Goal: Task Accomplishment & Management: Manage account settings

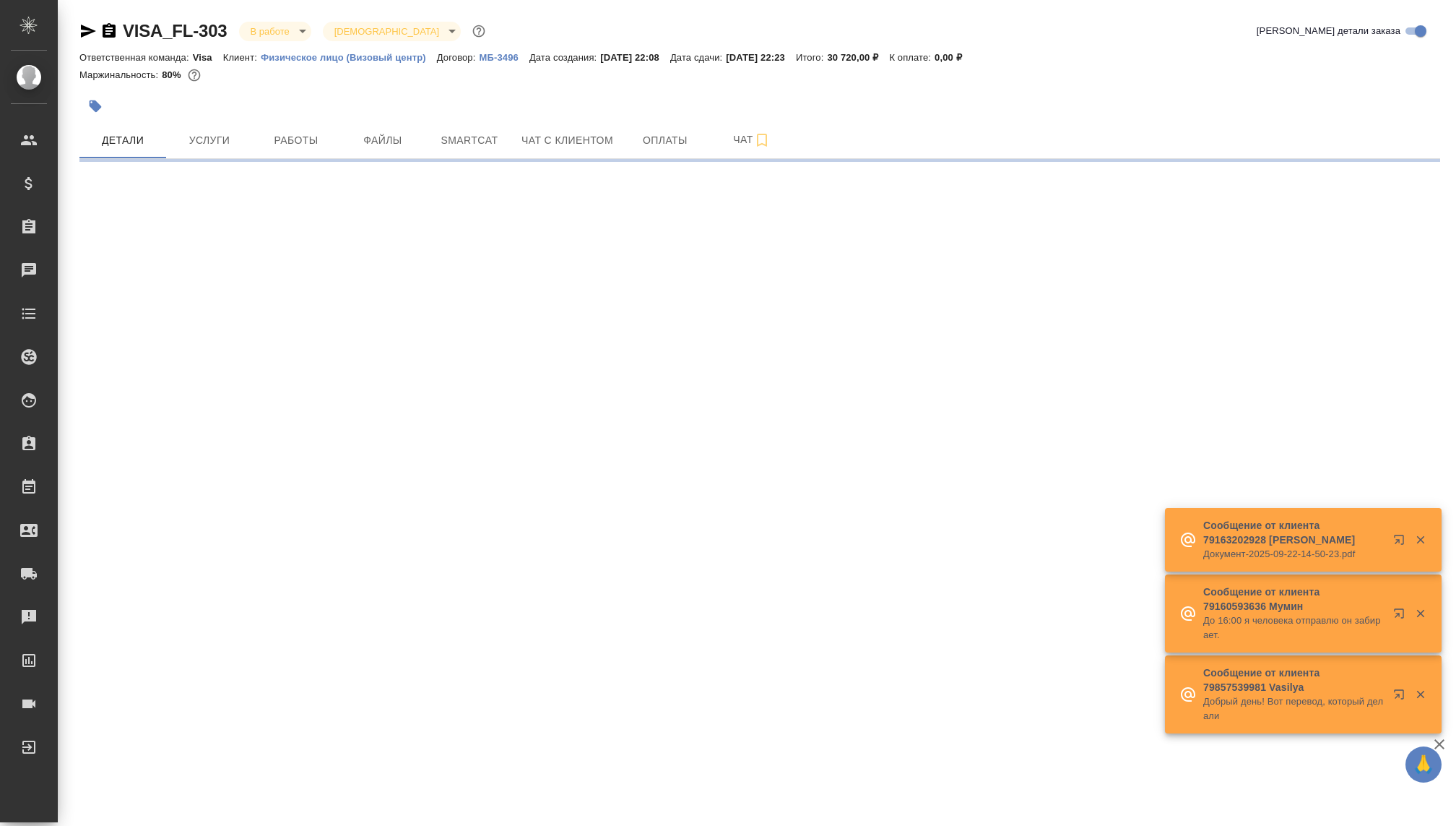
select select "RU"
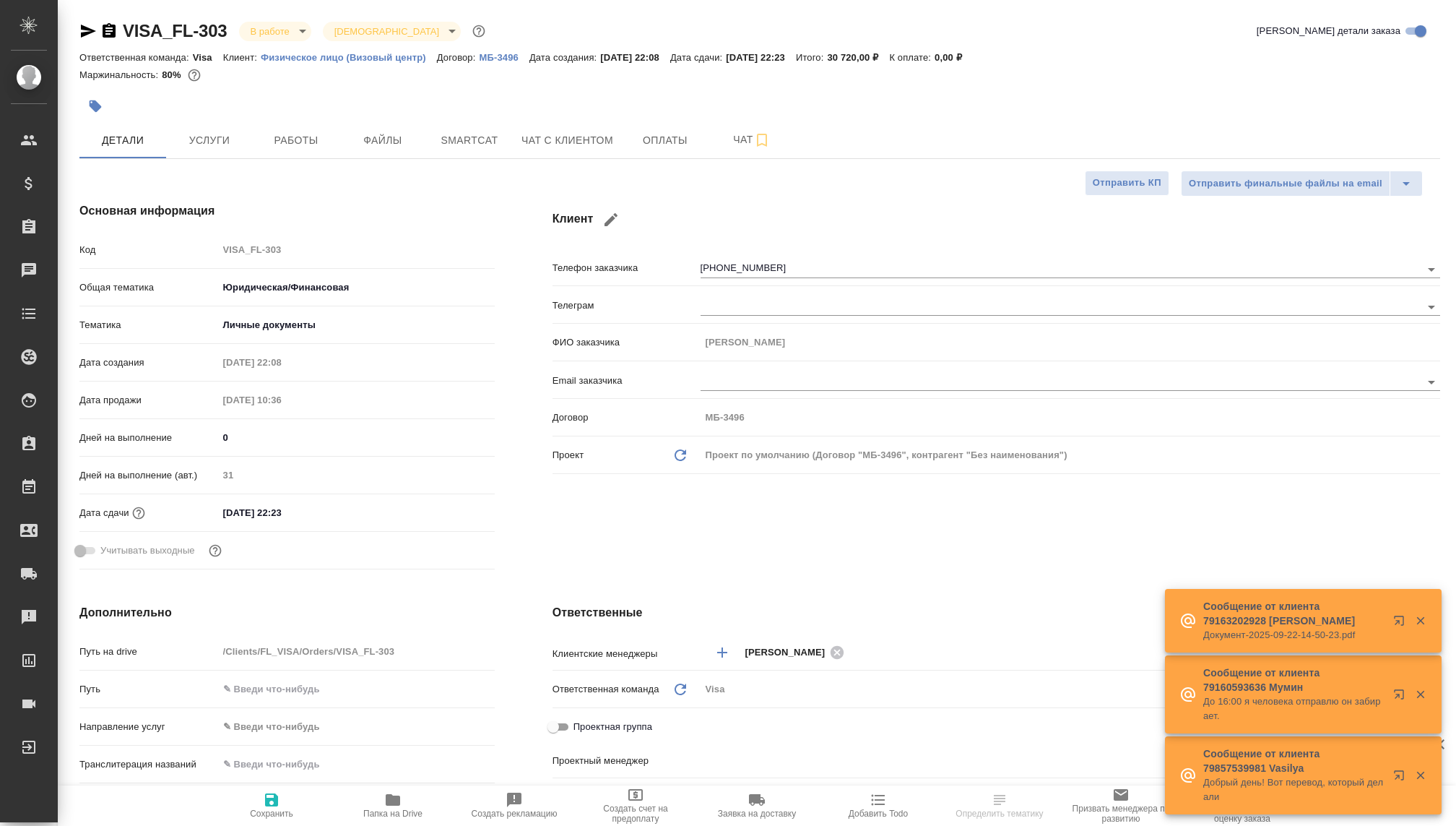
type textarea "x"
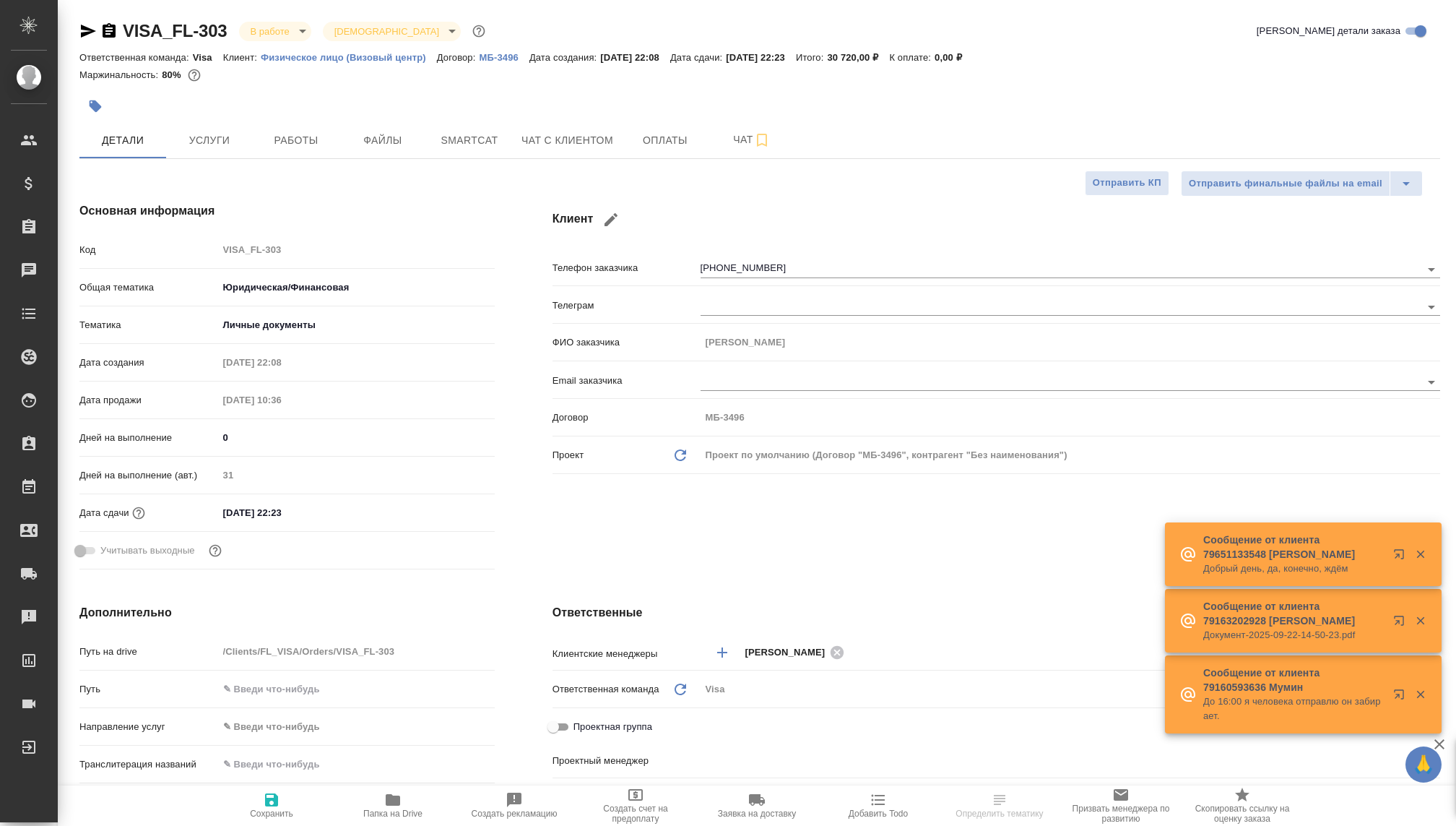
type textarea "x"
type input "[PERSON_NAME]"
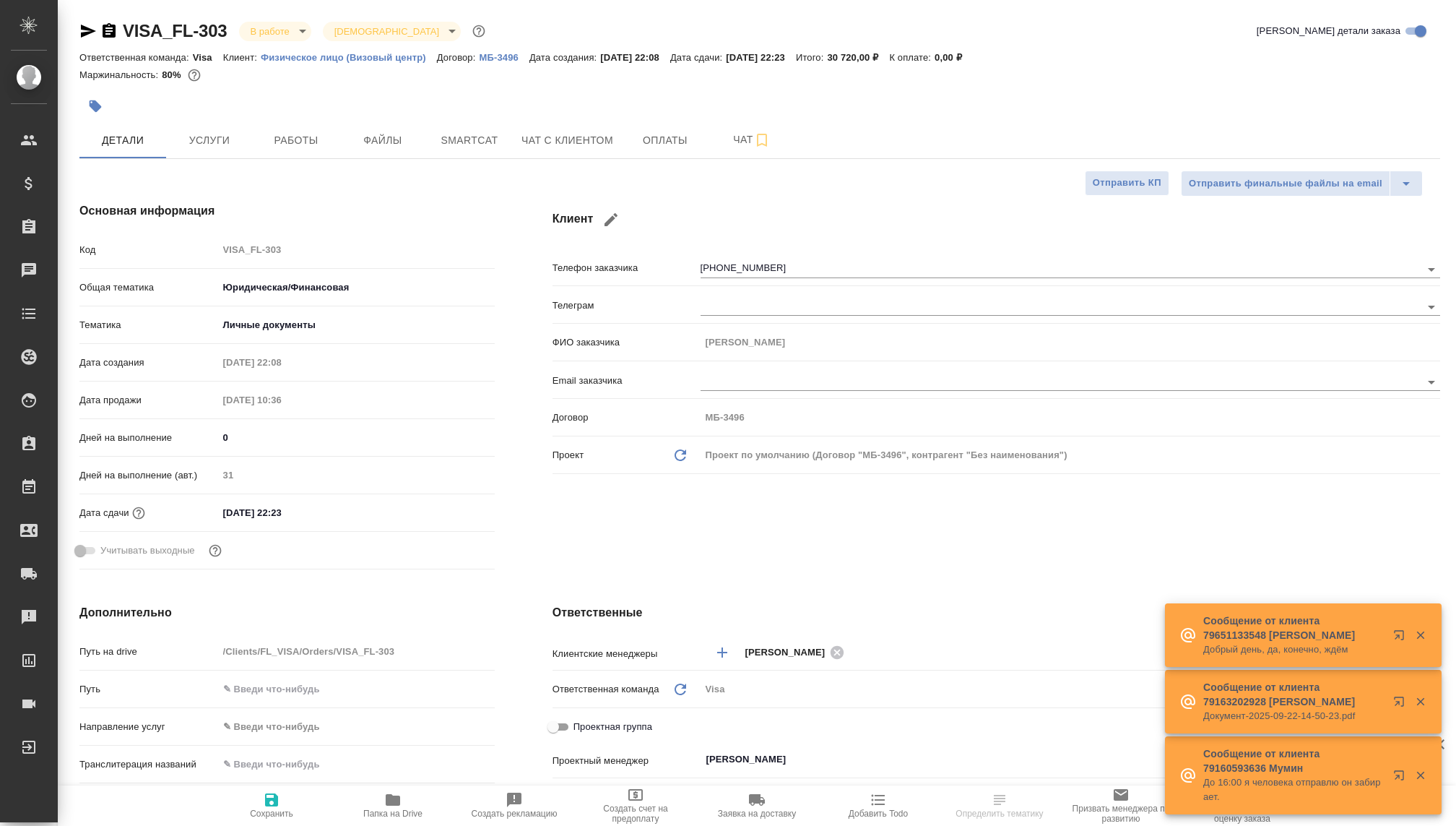
type textarea "x"
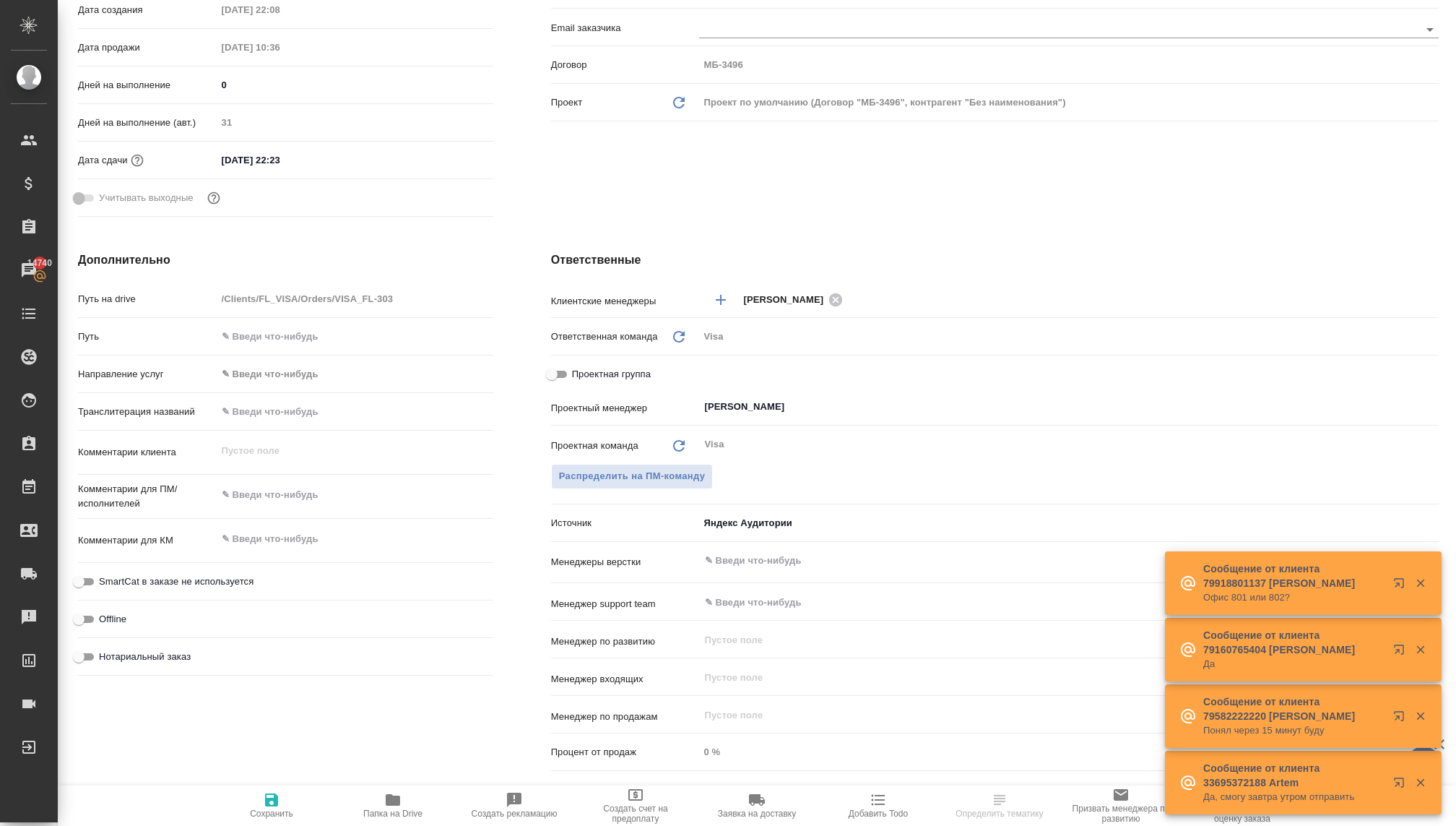
scroll to position [0, 2]
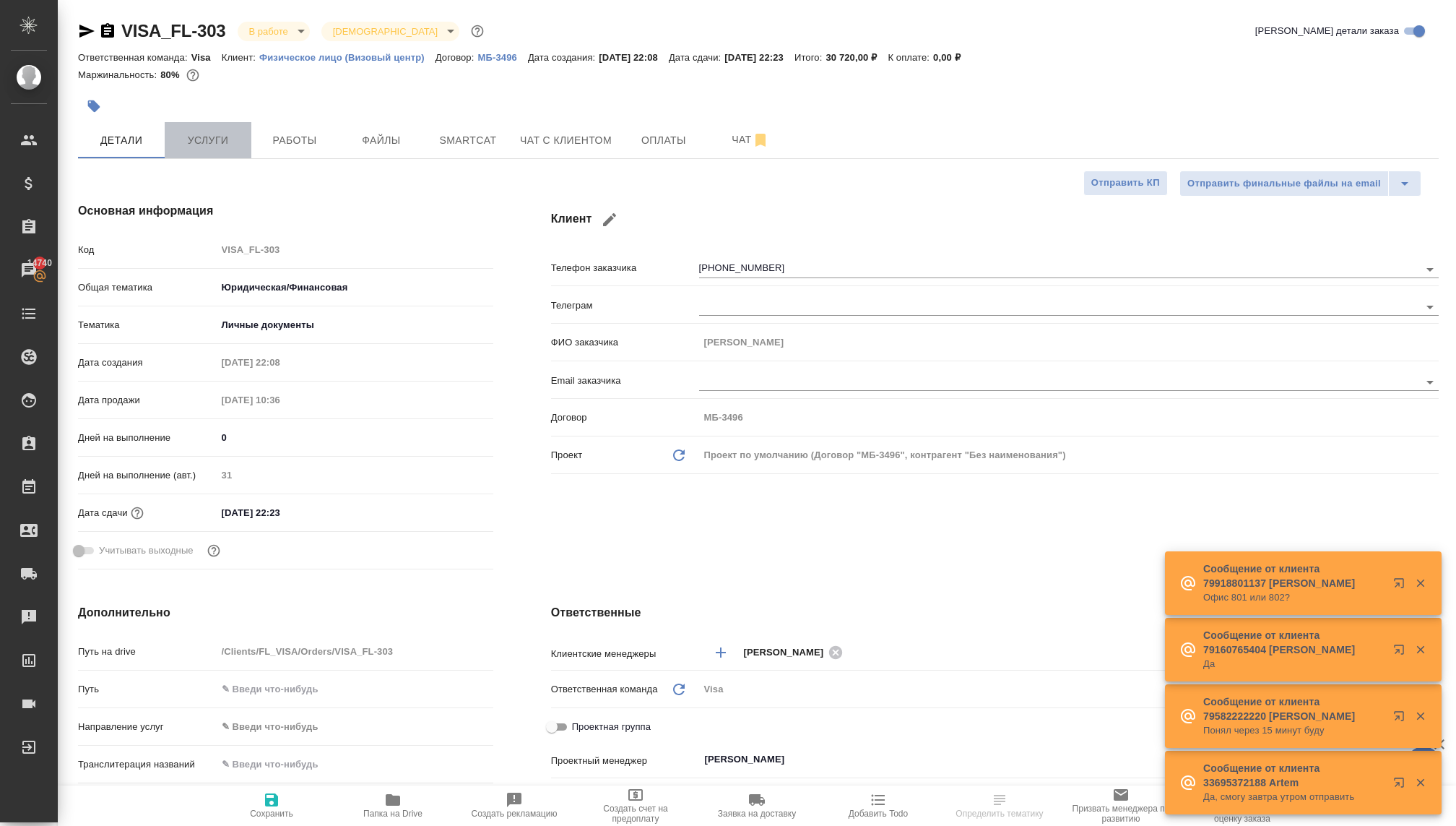
click at [218, 132] on span "Услуги" at bounding box center [207, 140] width 70 height 18
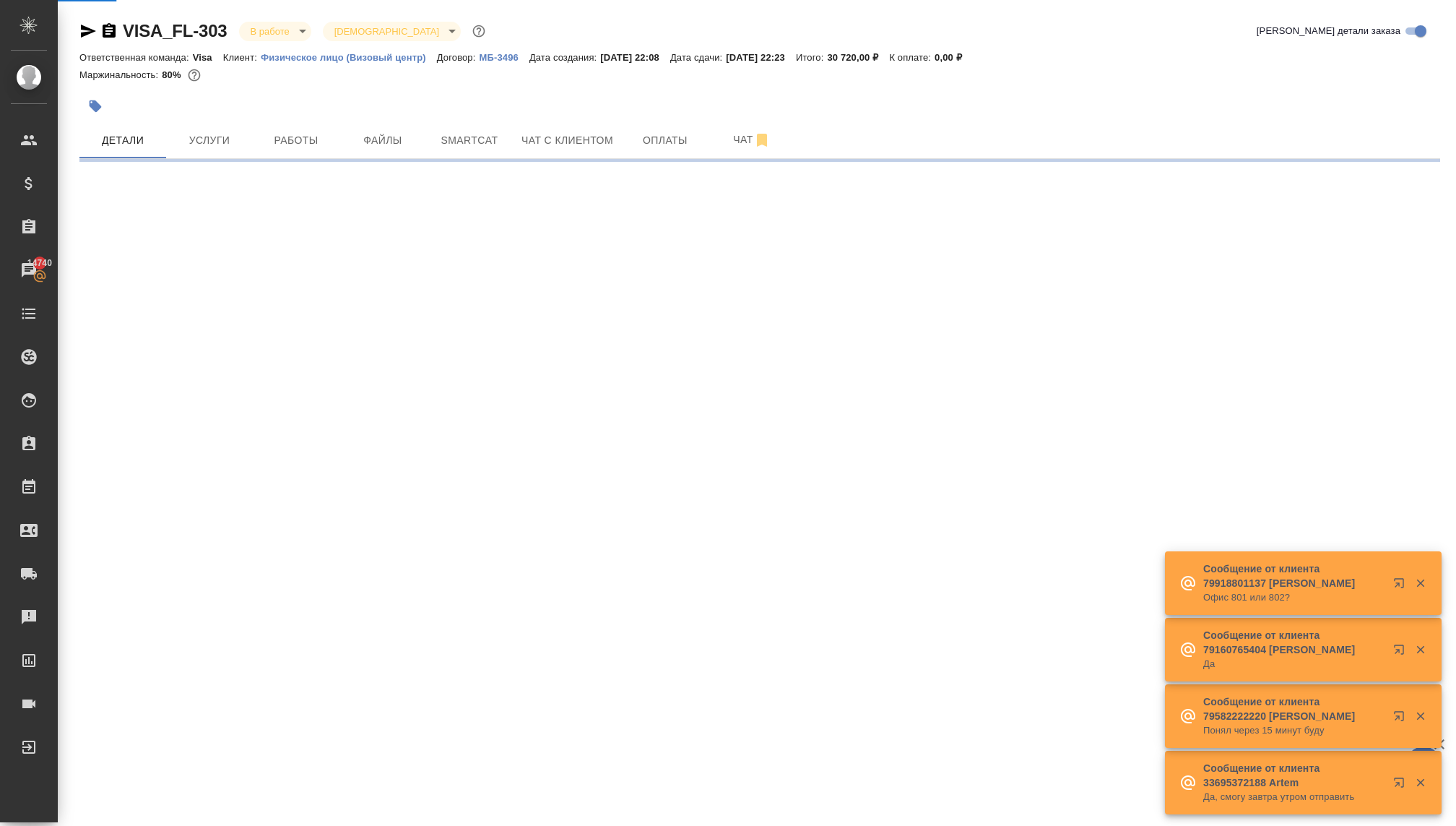
scroll to position [0, 0]
